Goal: Information Seeking & Learning: Find contact information

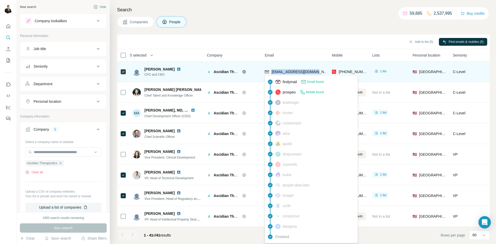
drag, startPoint x: 312, startPoint y: 74, endPoint x: 272, endPoint y: 73, distance: 39.6
click at [272, 73] on div "[EMAIL_ADDRESS][DOMAIN_NAME]" at bounding box center [295, 72] width 61 height 14
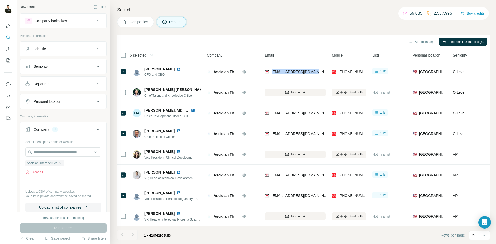
copy span "[EMAIL_ADDRESS][DOMAIN_NAME]"
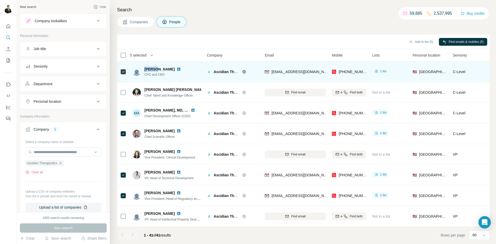
drag, startPoint x: 143, startPoint y: 69, endPoint x: 155, endPoint y: 69, distance: 12.2
click at [155, 69] on div "[PERSON_NAME] CFO and CBO" at bounding box center [160, 72] width 55 height 10
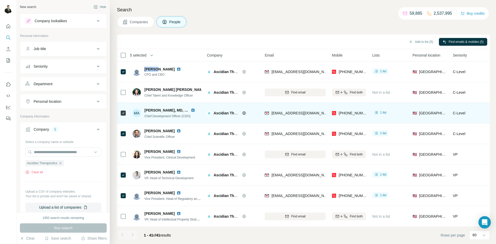
copy span "[PERSON_NAME]"
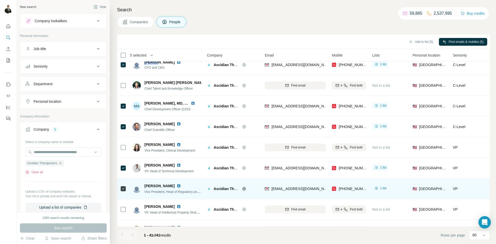
scroll to position [8, 0]
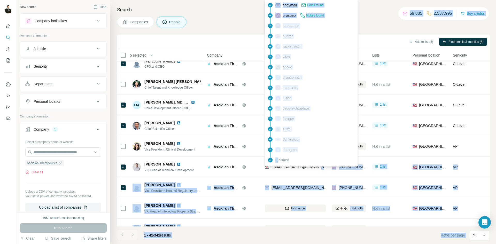
drag, startPoint x: 320, startPoint y: 169, endPoint x: 277, endPoint y: 166, distance: 42.3
click at [277, 166] on body "New search Hide Company lookalikes Personal information Job title Seniority Dep…" at bounding box center [248, 141] width 496 height 283
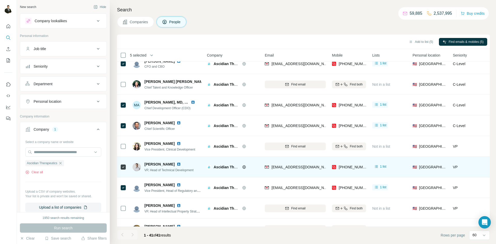
click at [277, 177] on td "[EMAIL_ADDRESS][DOMAIN_NAME]" at bounding box center [295, 167] width 67 height 21
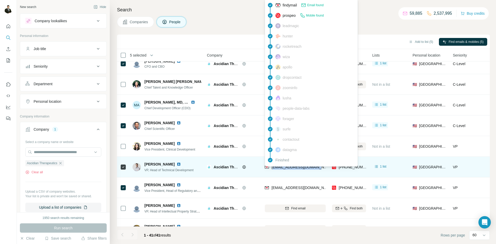
drag, startPoint x: 312, startPoint y: 168, endPoint x: 272, endPoint y: 168, distance: 39.8
click at [272, 168] on div "[EMAIL_ADDRESS][DOMAIN_NAME]" at bounding box center [295, 167] width 61 height 14
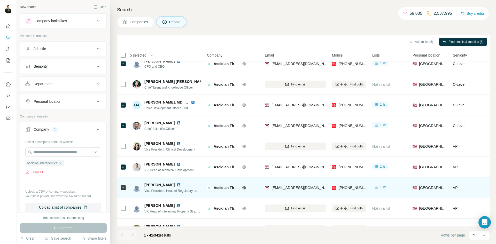
click at [275, 180] on td "[EMAIL_ADDRESS][DOMAIN_NAME]" at bounding box center [295, 188] width 67 height 21
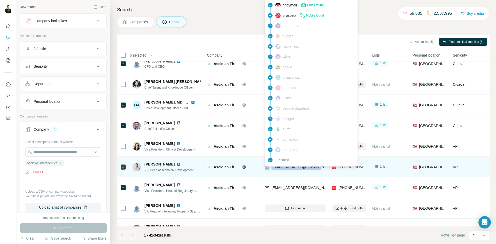
drag, startPoint x: 302, startPoint y: 169, endPoint x: 270, endPoint y: 169, distance: 32.6
click at [270, 169] on div "[EMAIL_ADDRESS][DOMAIN_NAME]" at bounding box center [295, 167] width 61 height 14
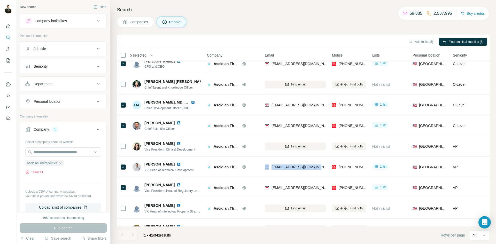
copy div "[EMAIL_ADDRESS][DOMAIN_NAME]"
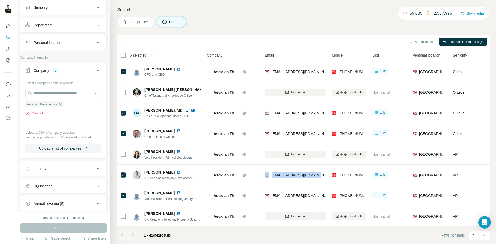
scroll to position [28, 0]
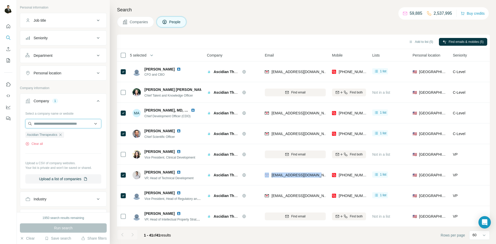
click at [52, 126] on input "text" at bounding box center [63, 123] width 76 height 9
click at [72, 146] on div "Clear all" at bounding box center [63, 144] width 76 height 5
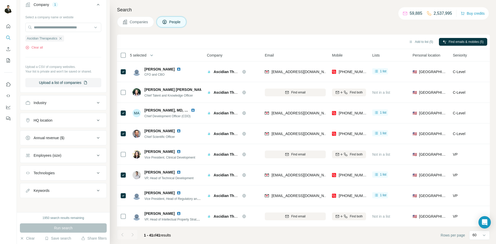
scroll to position [125, 0]
click at [96, 174] on icon at bounding box center [98, 173] width 6 height 6
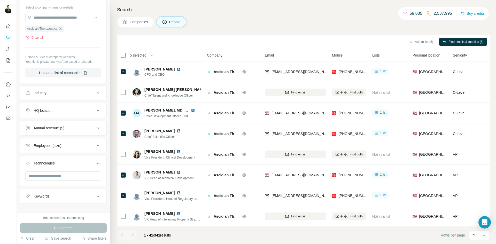
scroll to position [141, 0]
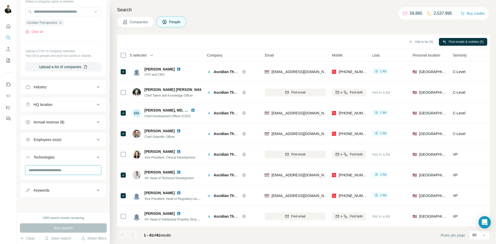
click at [64, 170] on input "text" at bounding box center [63, 170] width 76 height 9
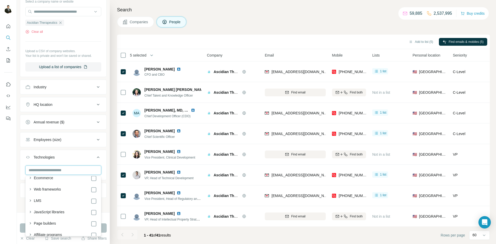
scroll to position [158, 0]
click at [0, 166] on div at bounding box center [8, 122] width 17 height 244
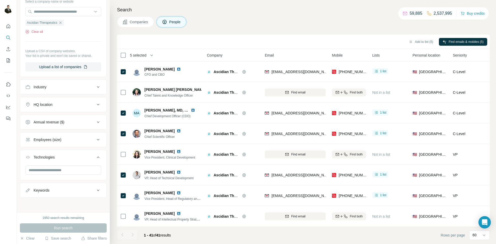
click at [80, 144] on button "Employees (size)" at bounding box center [63, 140] width 86 height 12
click at [79, 141] on div "Employees (size)" at bounding box center [60, 139] width 70 height 5
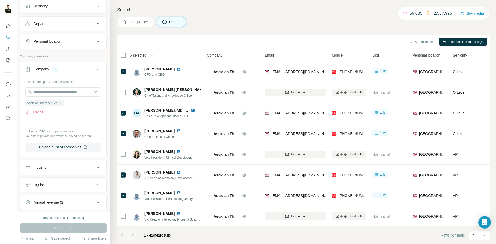
scroll to position [52, 0]
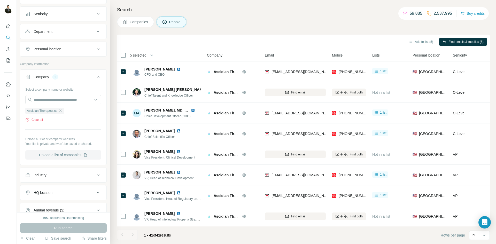
click at [64, 170] on button "Industry" at bounding box center [63, 175] width 86 height 12
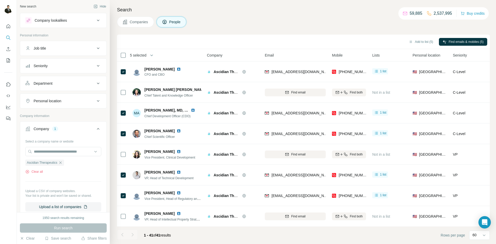
scroll to position [0, 0]
click at [45, 55] on div "Job title" at bounding box center [63, 48] width 87 height 15
click at [47, 53] on button "Job title" at bounding box center [63, 49] width 86 height 12
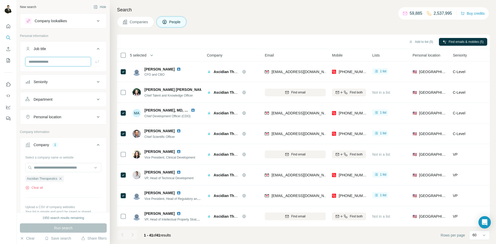
click at [45, 60] on input "text" at bounding box center [58, 61] width 66 height 9
click at [46, 60] on input "text" at bounding box center [58, 61] width 66 height 9
type input "*"
type input "**"
click at [71, 88] on button "Seniority" at bounding box center [63, 82] width 86 height 12
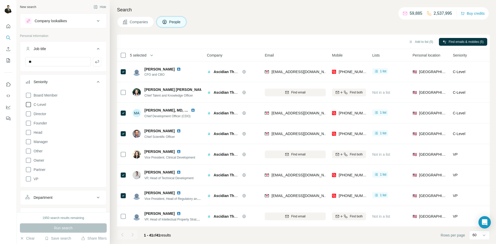
click at [30, 103] on icon at bounding box center [28, 105] width 6 height 6
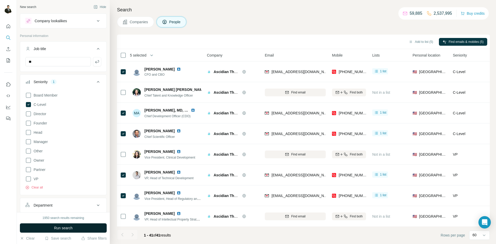
click at [63, 224] on button "Run search" at bounding box center [63, 228] width 87 height 9
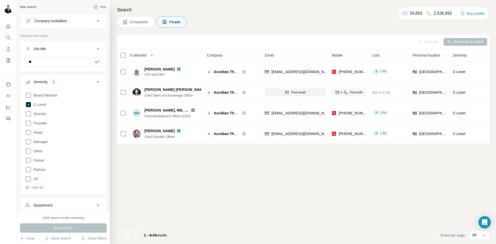
click at [205, 166] on div "Add to list Find emails & mobiles 0 selected People Company Email Mobile Lists …" at bounding box center [303, 140] width 373 height 210
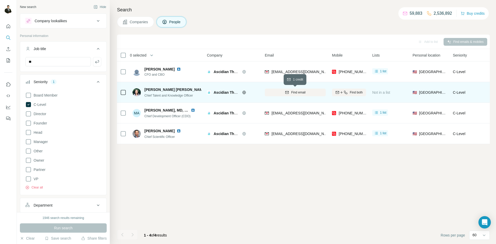
click at [285, 93] on icon "button" at bounding box center [287, 92] width 4 height 4
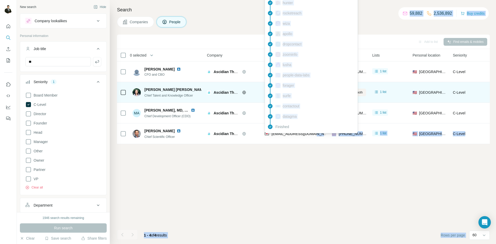
drag, startPoint x: 313, startPoint y: 134, endPoint x: 269, endPoint y: 133, distance: 43.4
click at [269, 133] on body "New search Hide Company lookalikes Personal information Job title ** Seniority …" at bounding box center [248, 141] width 496 height 283
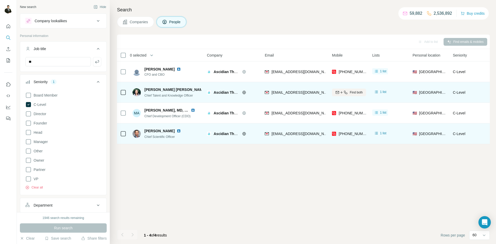
drag, startPoint x: 303, startPoint y: 165, endPoint x: 310, endPoint y: 139, distance: 27.5
click at [303, 165] on div "Add to list Find emails & mobiles 0 selected People Company Email Mobile Lists …" at bounding box center [303, 140] width 373 height 210
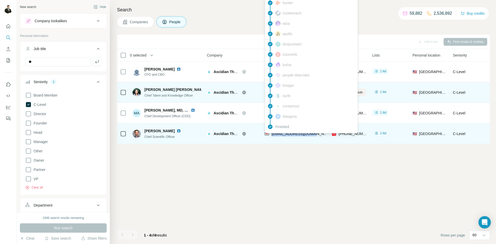
drag, startPoint x: 311, startPoint y: 133, endPoint x: 271, endPoint y: 134, distance: 39.8
click at [271, 134] on div "[EMAIL_ADDRESS][DOMAIN_NAME]" at bounding box center [295, 134] width 61 height 14
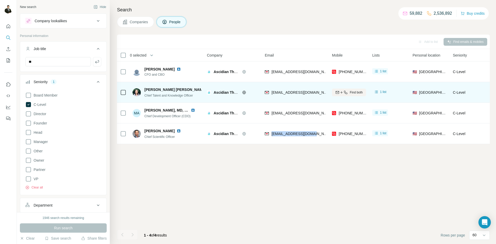
copy span "[EMAIL_ADDRESS][DOMAIN_NAME]"
